Goal: Navigation & Orientation: Find specific page/section

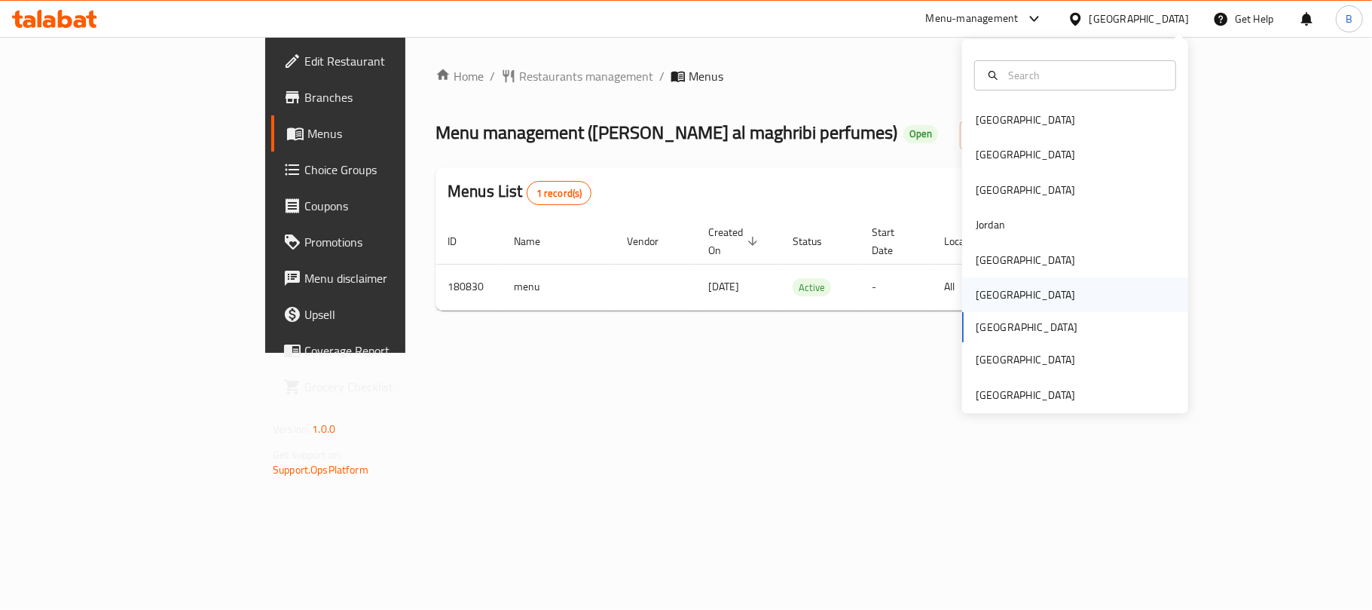
click at [992, 299] on div "[GEOGRAPHIC_DATA]" at bounding box center [1026, 294] width 124 height 35
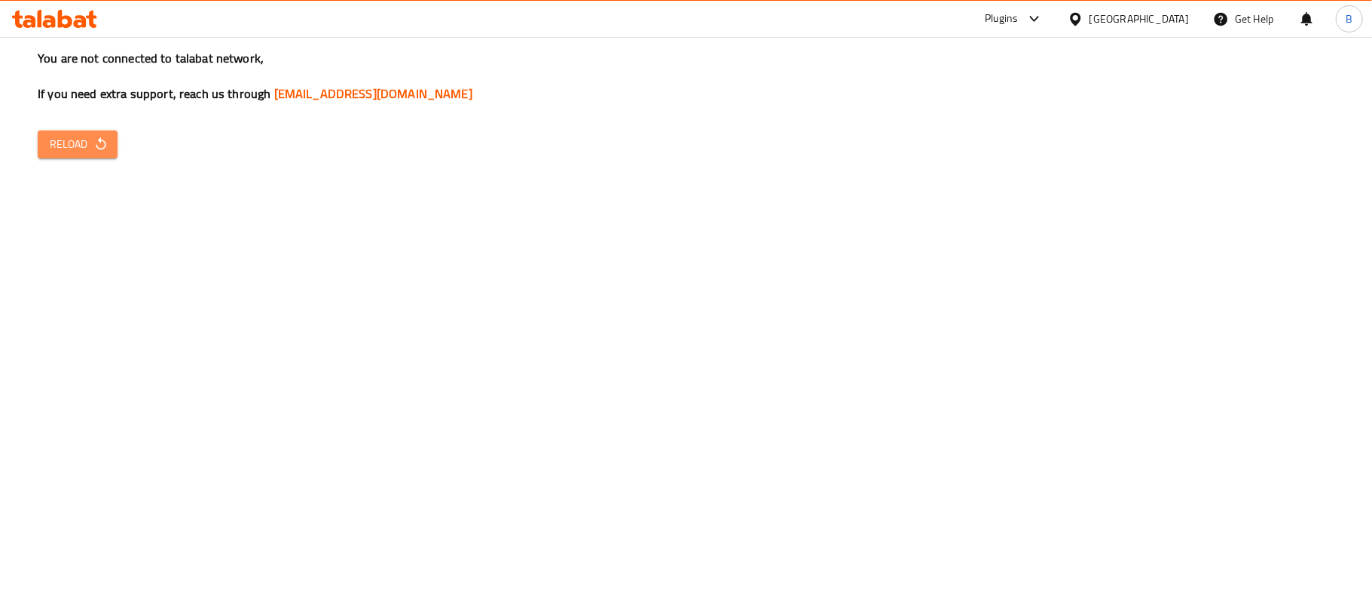
click at [84, 151] on span "Reload" at bounding box center [78, 144] width 56 height 19
